Goal: Browse casually

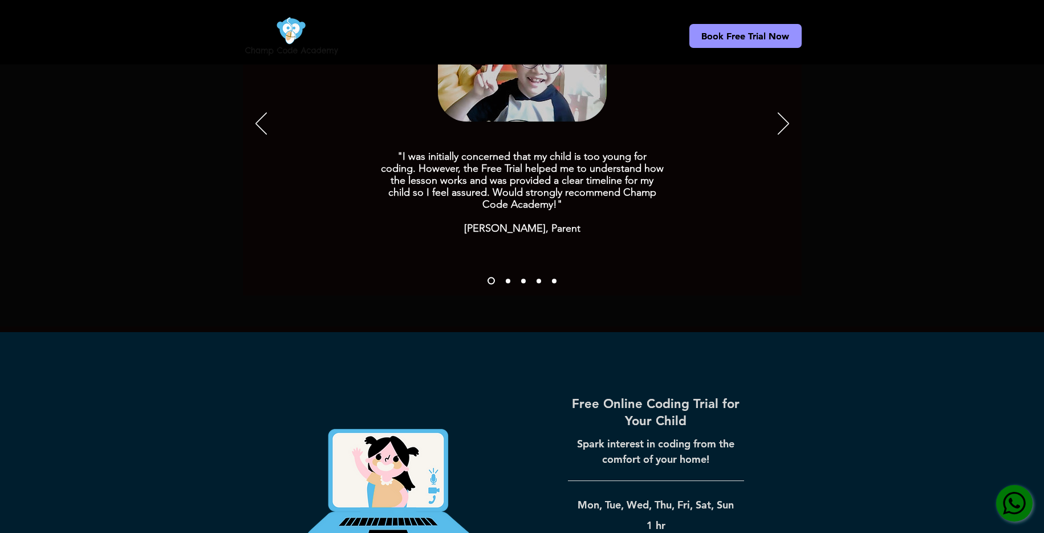
scroll to position [1373, 0]
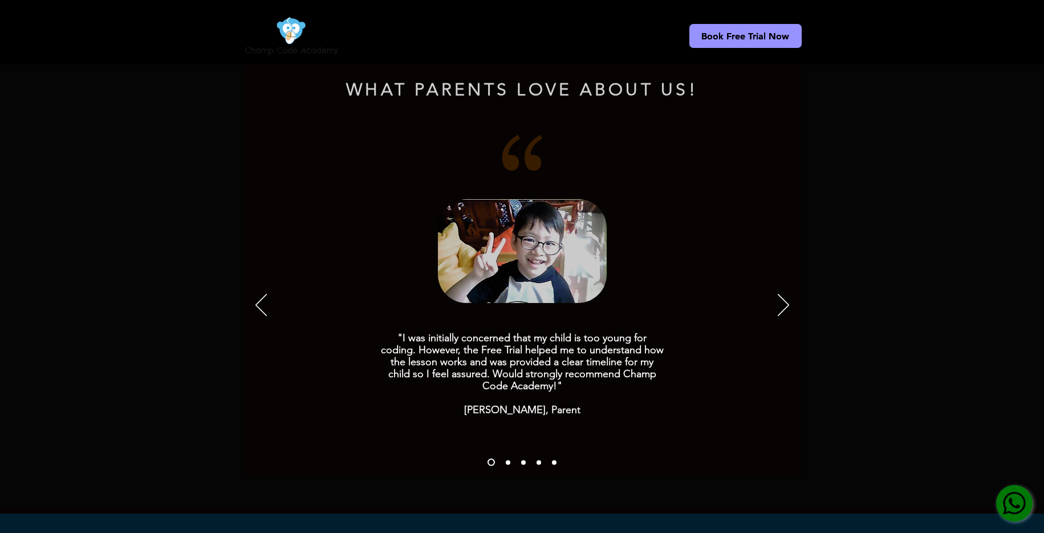
click at [791, 289] on div "Slideshow" at bounding box center [522, 306] width 559 height 342
click at [775, 292] on div "Slideshow" at bounding box center [522, 306] width 559 height 342
click at [781, 294] on icon "Next" at bounding box center [783, 305] width 11 height 22
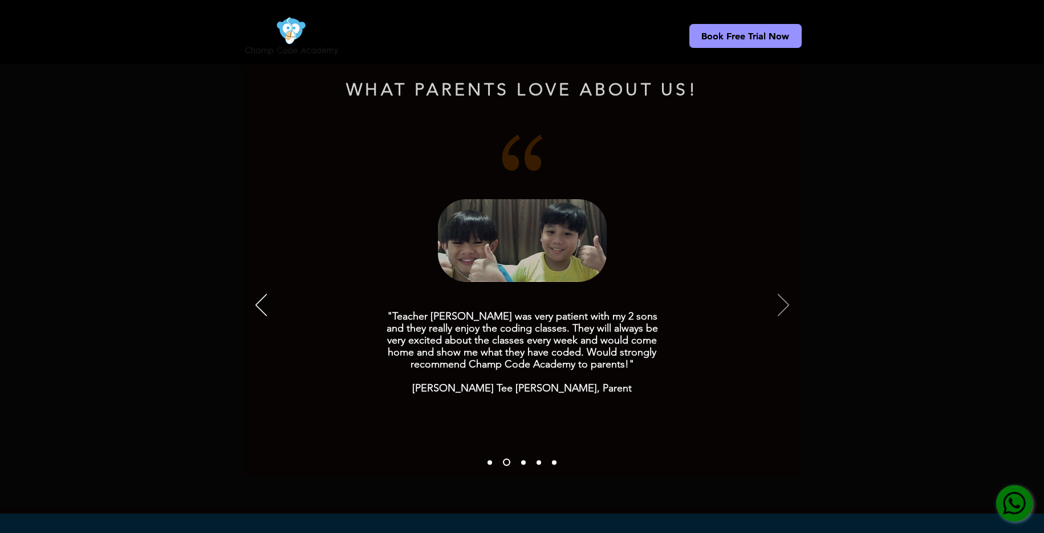
click at [781, 294] on icon "Next" at bounding box center [783, 305] width 11 height 22
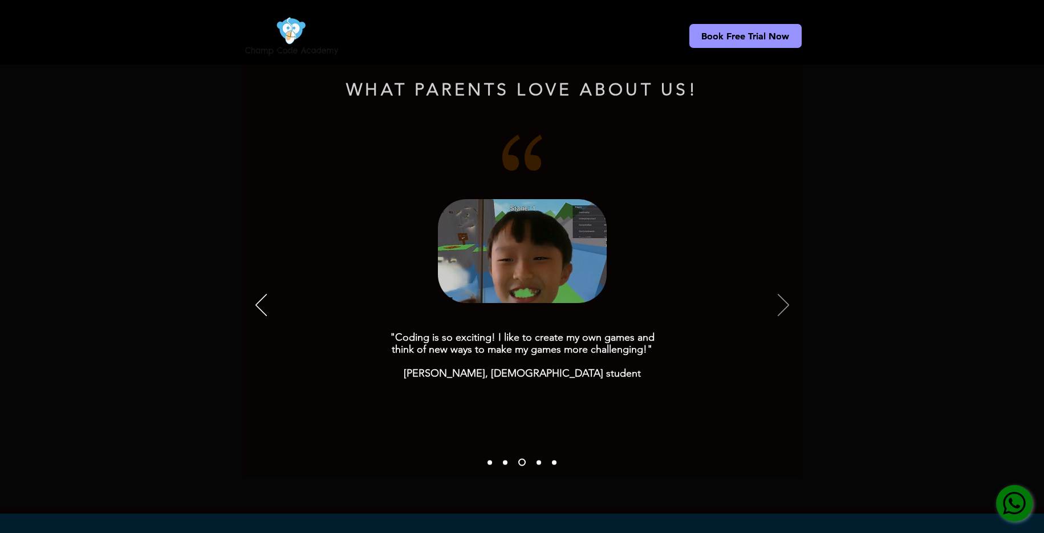
click at [781, 294] on icon "Next" at bounding box center [783, 305] width 11 height 22
